Goal: Complete application form: Complete application form

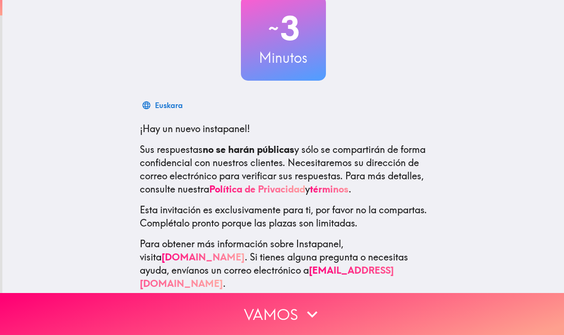
click at [408, 314] on button "Vamos" at bounding box center [282, 314] width 564 height 42
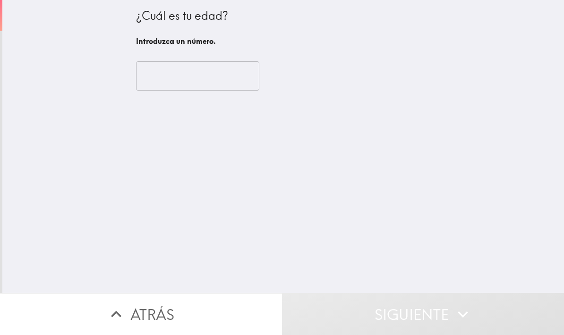
click at [165, 68] on input "number" at bounding box center [197, 75] width 123 height 29
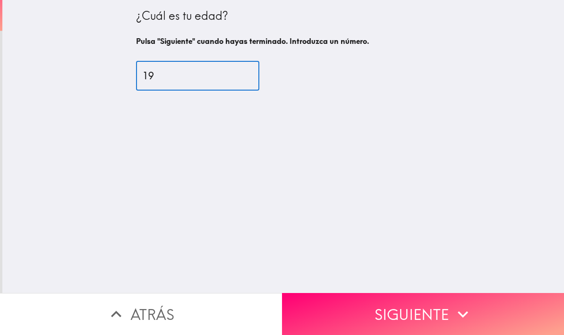
type input "19"
click at [474, 84] on div "¿Cuál es tu edad? Pulsa "Siguiente" cuando hayas terminado. Introduzca un númer…" at bounding box center [283, 146] width 562 height 293
click at [446, 307] on button "Siguiente" at bounding box center [423, 314] width 282 height 42
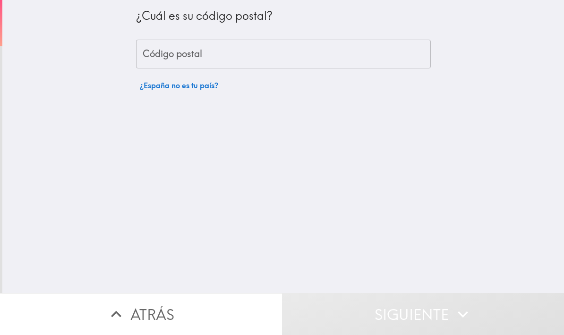
click at [163, 52] on div "Código postal Código postal" at bounding box center [283, 54] width 295 height 29
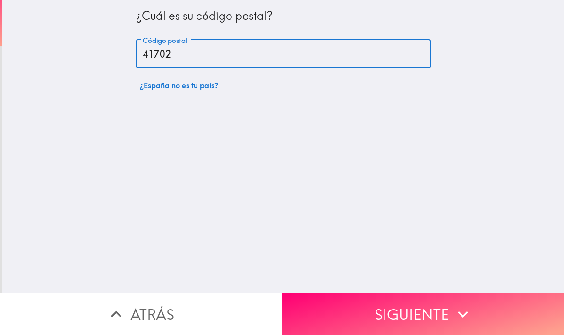
type input "41702"
click at [505, 61] on div "¿Cuál es su código postal? Código postal 41702 Código postal ¿España no es tu p…" at bounding box center [283, 146] width 562 height 293
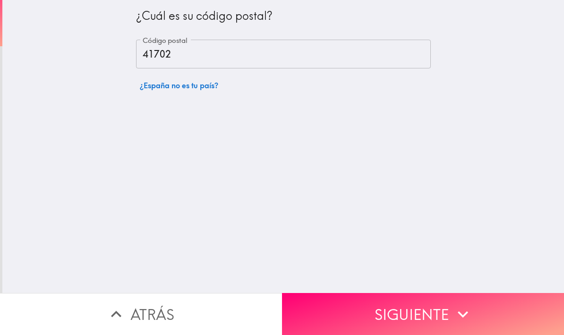
click at [434, 311] on button "Siguiente" at bounding box center [423, 314] width 282 height 42
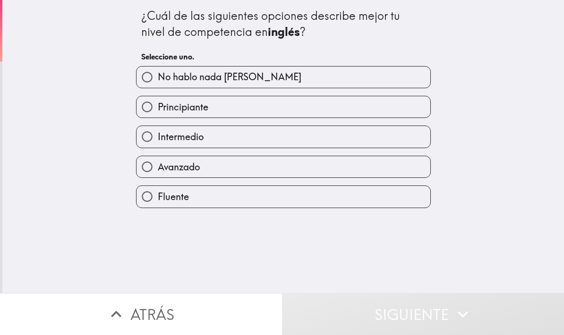
click at [153, 196] on input "Fluente" at bounding box center [147, 196] width 21 height 21
radio input "true"
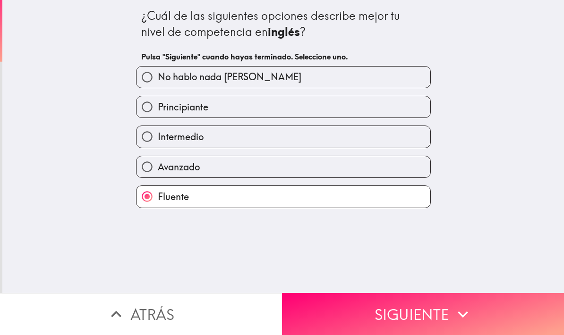
click at [446, 312] on button "Siguiente" at bounding box center [423, 314] width 282 height 42
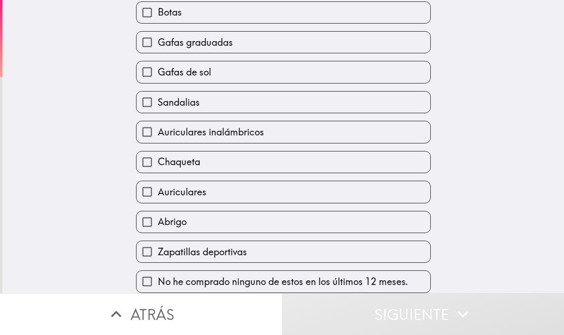
scroll to position [68, 0]
click at [385, 283] on span "No he comprado ninguno de estos en los últimos 12 meses." at bounding box center [283, 281] width 250 height 13
click at [158, 283] on input "No he comprado ninguno de estos en los últimos 12 meses." at bounding box center [147, 281] width 21 height 21
checkbox input "true"
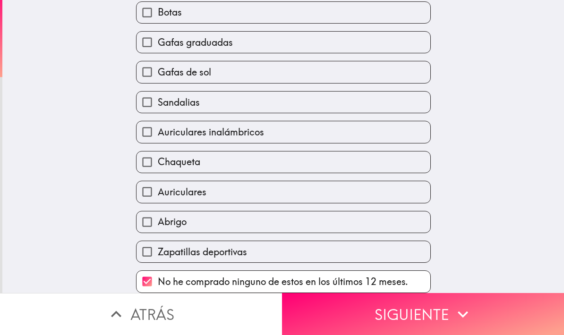
click at [431, 321] on button "Siguiente" at bounding box center [423, 314] width 282 height 42
